Goal: Use online tool/utility

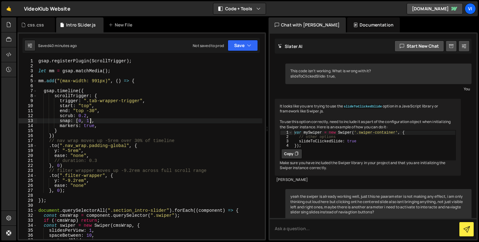
scroll to position [6731, 0]
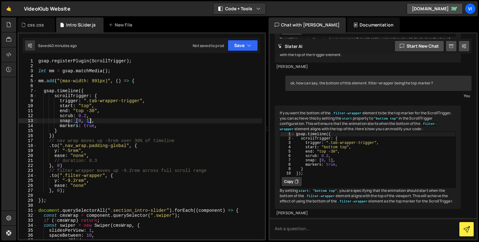
click at [88, 112] on div "gsap . registerPlugin ( ScrollTrigger ) ; let mm = gsap . matchMedia ( ) ; mm .…" at bounding box center [149, 154] width 225 height 191
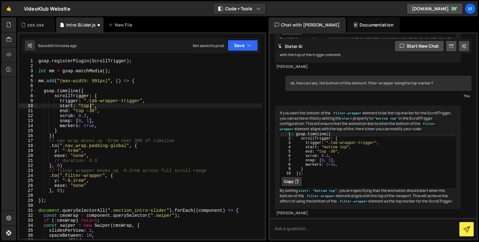
scroll to position [0, 3]
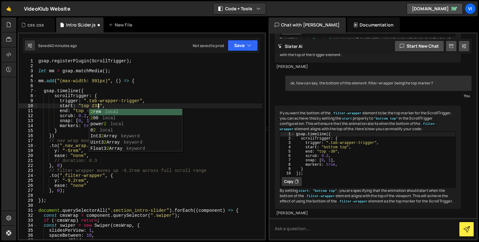
click at [72, 109] on div "gsap . registerPlugin ( ScrollTrigger ) ; let mm = gsap . matchMedia ( ) ; mm .…" at bounding box center [149, 154] width 225 height 191
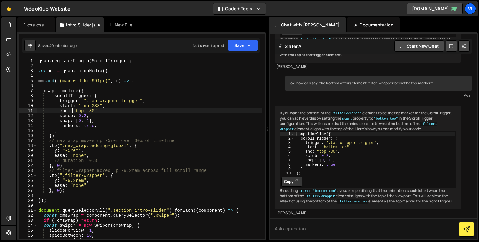
scroll to position [0, 4]
click at [87, 111] on div "gsap . registerPlugin ( ScrollTrigger ) ; let mm = gsap . matchMedia ( ) ; mm .…" at bounding box center [149, 154] width 225 height 191
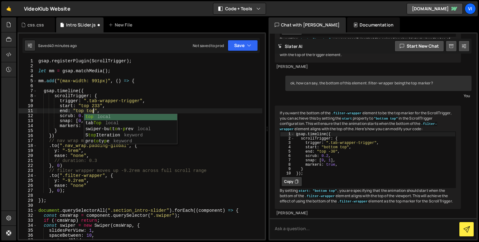
click at [77, 113] on div "gsap . registerPlugin ( ScrollTrigger ) ; let mm = gsap . matchMedia ( ) ; mm .…" at bounding box center [149, 154] width 225 height 191
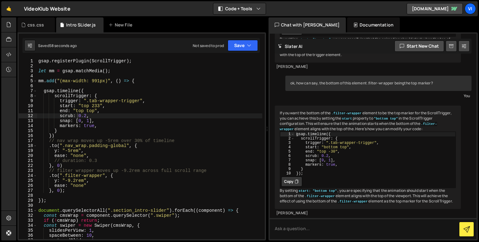
click at [97, 106] on div "gsap . registerPlugin ( ScrollTrigger ) ; let mm = gsap . matchMedia ( ) ; mm .…" at bounding box center [149, 154] width 225 height 191
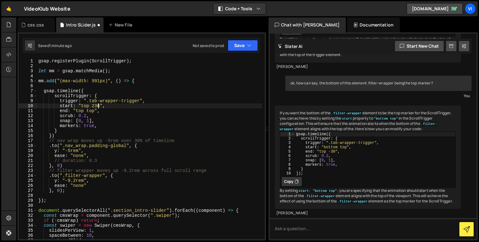
scroll to position [0, 4]
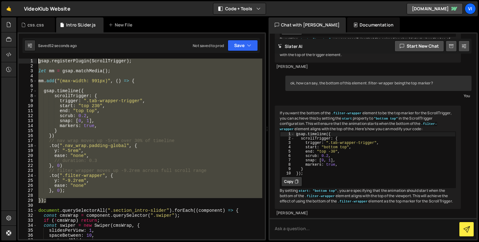
drag, startPoint x: 58, startPoint y: 203, endPoint x: 32, endPoint y: 58, distance: 146.6
click at [32, 58] on div "start: "top 230", 1 2 3 4 5 6 7 8 9 10 11 12 13 14 15 16 17 18 19 20 21 22 23 2…" at bounding box center [141, 136] width 248 height 208
type textarea "gsap.registerPlugin(ScrollTrigger);"
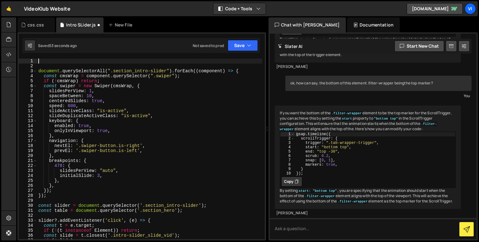
scroll to position [0, 0]
type textarea "});"
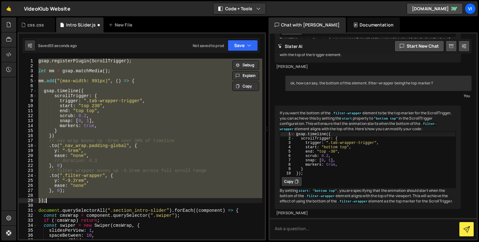
click at [65, 196] on div "gsap . registerPlugin ( ScrollTrigger ) ; let mm = gsap . matchMedia ( ) ; mm .…" at bounding box center [149, 154] width 225 height 191
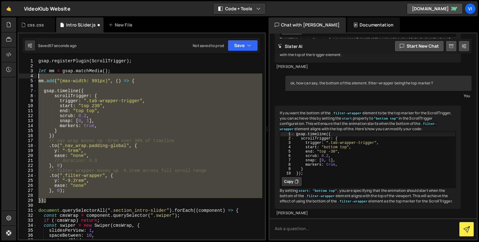
drag, startPoint x: 58, startPoint y: 200, endPoint x: 35, endPoint y: 72, distance: 129.5
click at [35, 72] on div "1 2 3 4 5 6 7 8 9 10 11 12 13 14 15 16 17 18 19 20 21 22 23 24 25 26 27 28 29 3…" at bounding box center [142, 149] width 246 height 181
type textarea "let mm = gsap.matchMedia();"
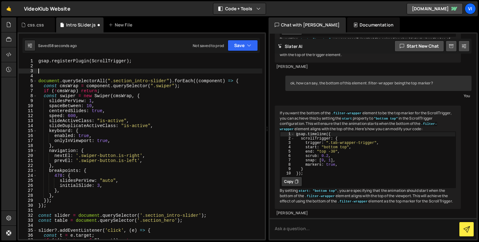
click at [49, 61] on div "gsap . registerPlugin ( ScrollTrigger ) ; document . querySelectorAll ( ".secti…" at bounding box center [149, 154] width 225 height 191
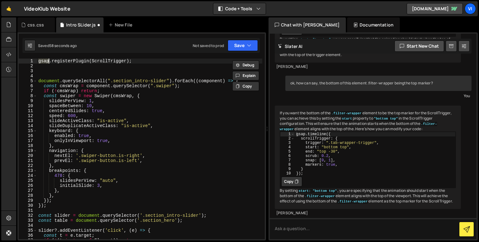
click at [49, 61] on div "gsap . registerPlugin ( ScrollTrigger ) ; document . querySelectorAll ( ".secti…" at bounding box center [149, 154] width 225 height 191
type textarea "gsap.registerPlugin(ScrollTrigger);"
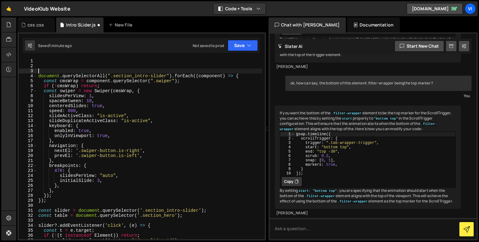
type textarea "document.querySelectorAll(".section_intro-slider").forEach((component) => {"
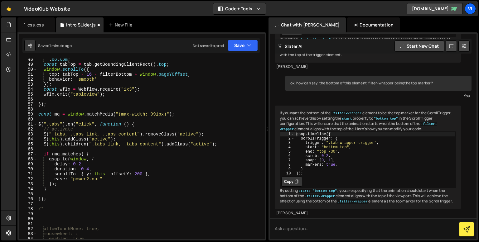
scroll to position [245, 0]
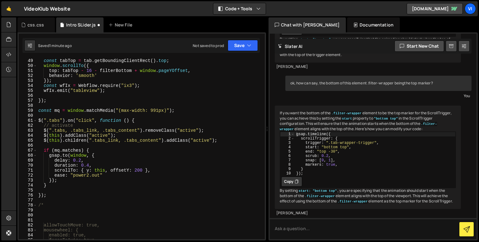
click at [55, 105] on div "const tabTop = tab . getBoundingClientRect ( ) . top ; window . scrollTo ({ top…" at bounding box center [149, 153] width 225 height 191
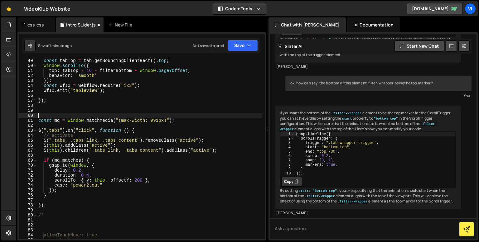
paste textarea "});"
type textarea "});"
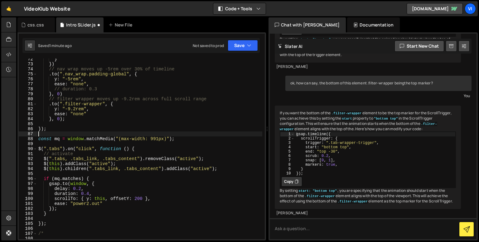
scroll to position [361, 0]
click at [134, 201] on div "} }) // nav wrap moves up -5rem over 30% of timeline . to ( ".nav_wrap.padding-…" at bounding box center [149, 152] width 225 height 191
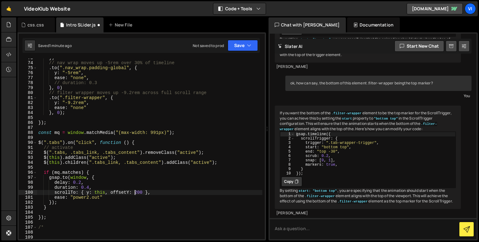
scroll to position [367, 0]
type textarea "scrollTo: { y: this, offsetY: 200 },"
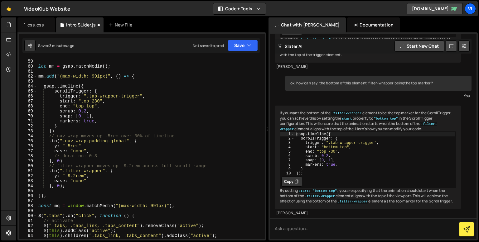
scroll to position [291, 0]
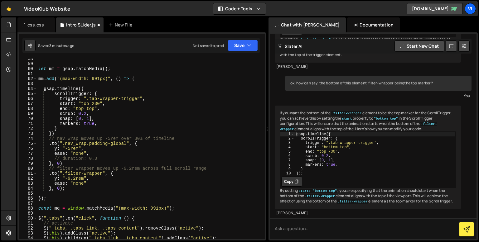
click at [72, 192] on div "let mm = gsap . matchMedia ( ) ; mm . add ( "(max-width: 991px)" , ( ) => { gsa…" at bounding box center [149, 151] width 225 height 191
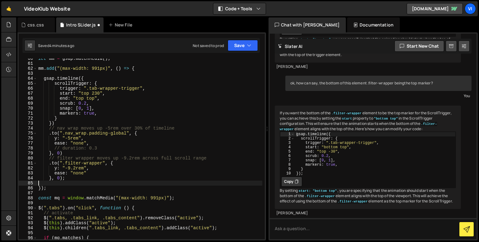
scroll to position [302, 0]
click at [60, 107] on div "let mm = gsap . matchMedia ( ) ; mm . add ( "(max-width: 991px)" , ( ) => { gsa…" at bounding box center [149, 151] width 225 height 191
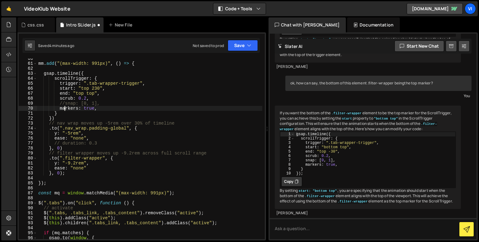
scroll to position [0, 2]
click at [83, 98] on div "mm . add ( "(max-width: 991px)" , ( ) => { gsap . timeline ({ scrollTrigger : {…" at bounding box center [149, 151] width 225 height 191
click at [90, 94] on div "mm . add ( "(max-width: 991px)" , ( ) => { gsap . timeline ({ scrollTrigger : {…" at bounding box center [149, 151] width 225 height 191
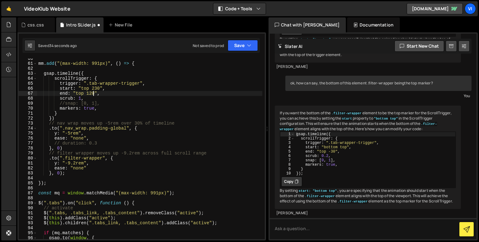
click at [90, 94] on div "mm . add ( "(max-width: 991px)" , ( ) => { gsap . timeline ({ scrollTrigger : {…" at bounding box center [149, 151] width 225 height 191
click at [86, 94] on div "mm . add ( "(max-width: 991px)" , ( ) => { gsap . timeline ({ scrollTrigger : {…" at bounding box center [149, 151] width 225 height 191
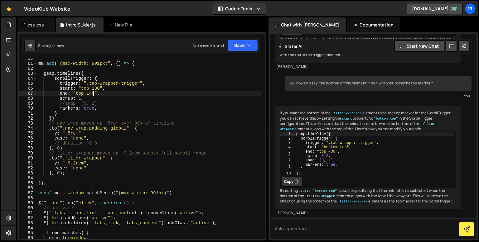
type textarea "end: "top 140","
